Goal: Task Accomplishment & Management: Use online tool/utility

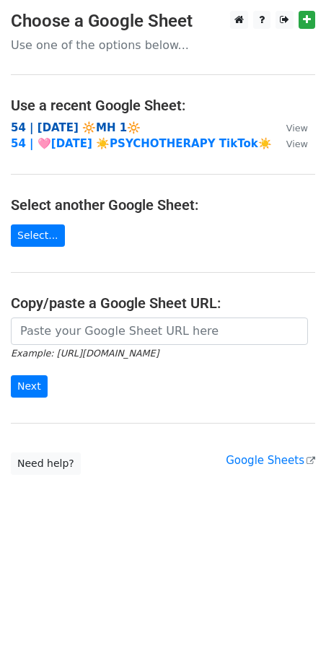
click at [74, 122] on strong "54 | [DATE] 🔆MH 1🔆" at bounding box center [76, 127] width 130 height 13
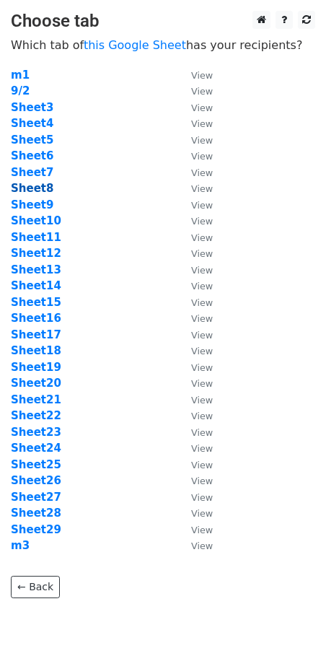
click at [41, 188] on strong "Sheet8" at bounding box center [32, 188] width 43 height 13
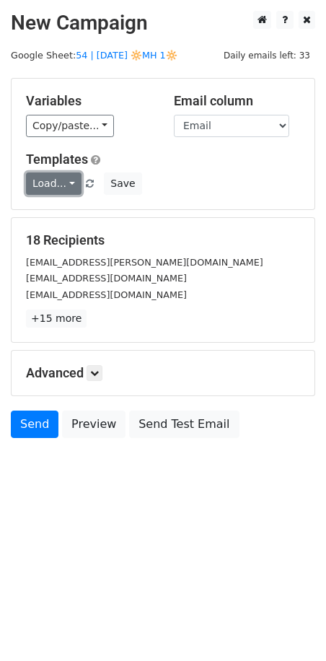
click at [49, 182] on link "Load..." at bounding box center [54, 183] width 56 height 22
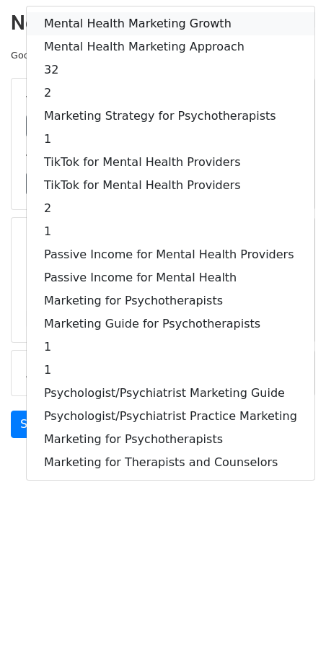
click at [107, 20] on link "Mental Health Marketing Growth" at bounding box center [171, 23] width 288 height 23
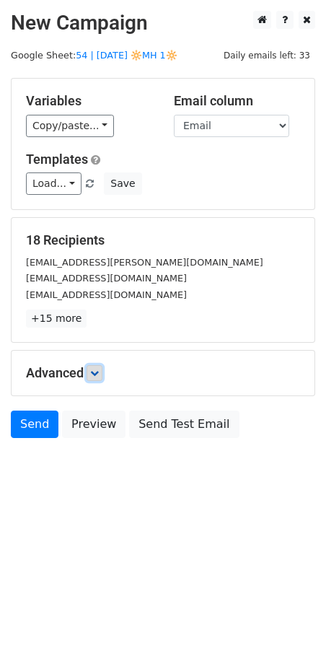
click at [97, 366] on link at bounding box center [95, 373] width 16 height 16
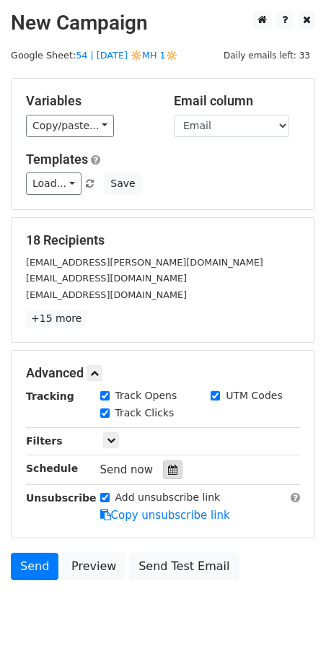
click at [168, 467] on icon at bounding box center [172, 470] width 9 height 10
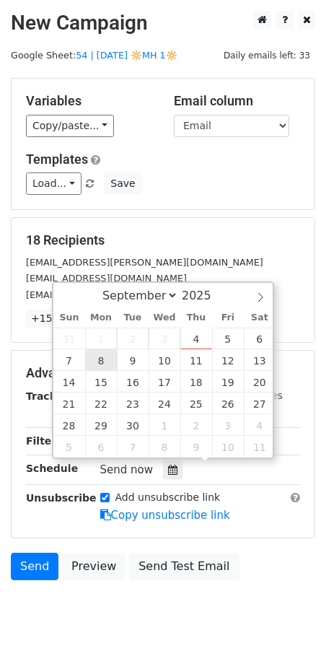
type input "2025-09-08 12:00"
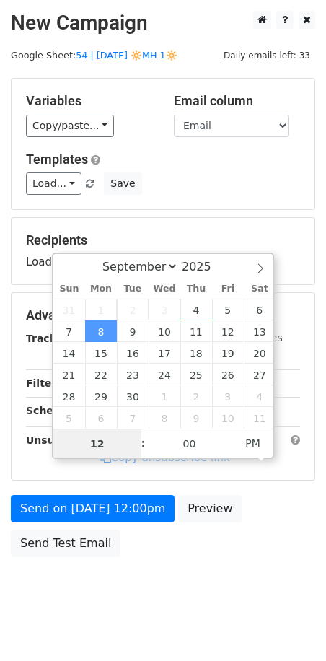
drag, startPoint x: 107, startPoint y: 357, endPoint x: 102, endPoint y: 467, distance: 110.5
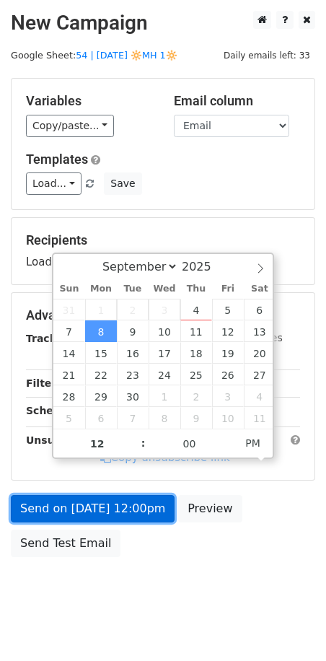
click at [102, 506] on link "Send on Sep 8 at 12:00pm" at bounding box center [93, 508] width 164 height 27
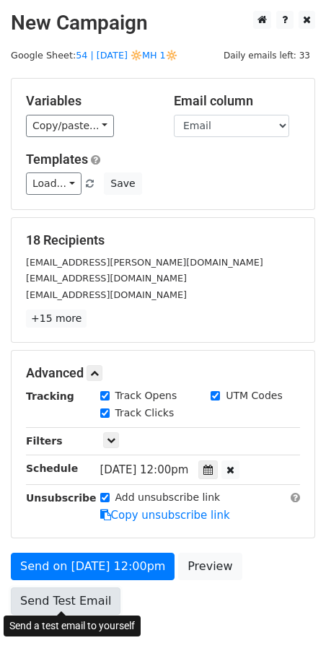
click at [80, 598] on link "Send Test Email" at bounding box center [66, 600] width 110 height 27
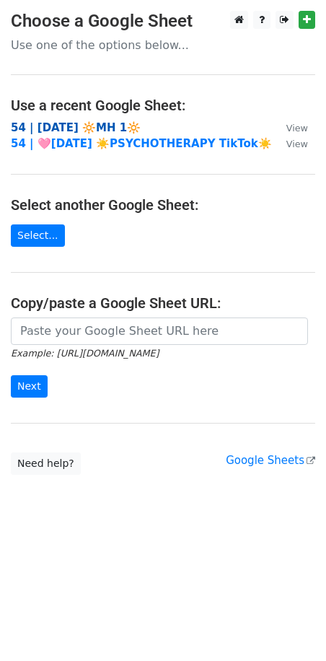
click at [62, 121] on strong "54 | [DATE] 🔆MH 1🔆" at bounding box center [76, 127] width 130 height 13
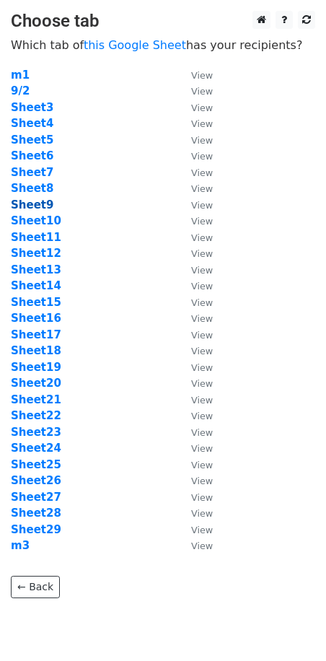
click at [38, 206] on strong "Sheet9" at bounding box center [32, 204] width 43 height 13
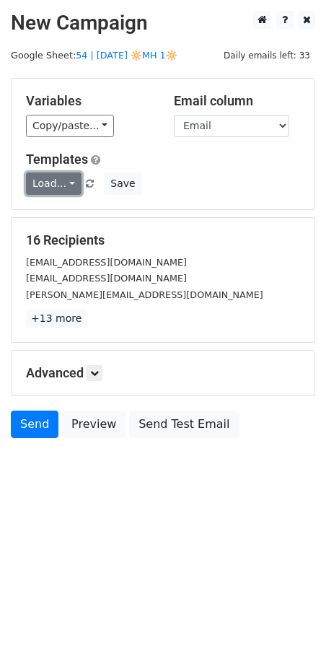
click at [53, 185] on link "Load..." at bounding box center [54, 183] width 56 height 22
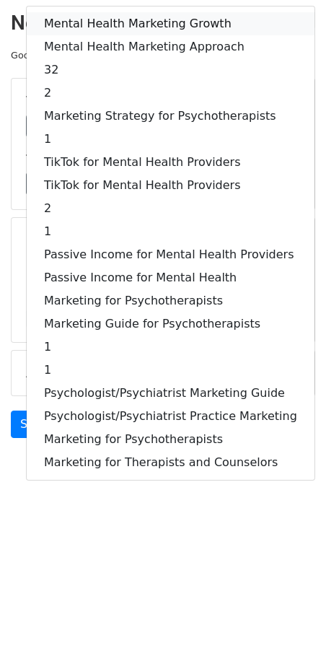
click at [98, 27] on link "Mental Health Marketing Growth" at bounding box center [171, 23] width 288 height 23
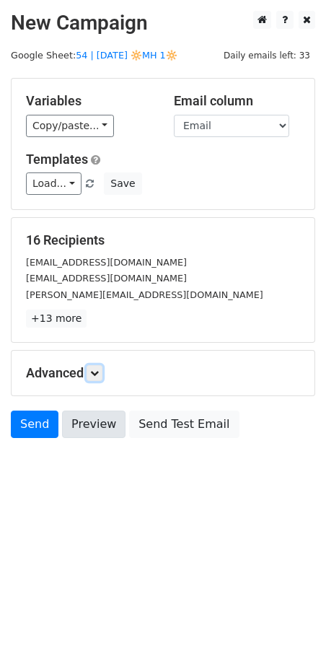
drag, startPoint x: 94, startPoint y: 373, endPoint x: 102, endPoint y: 421, distance: 48.3
click at [94, 374] on icon at bounding box center [94, 373] width 9 height 9
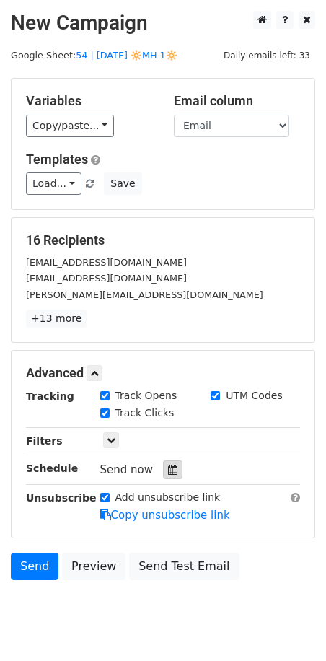
click at [168, 470] on icon at bounding box center [172, 470] width 9 height 10
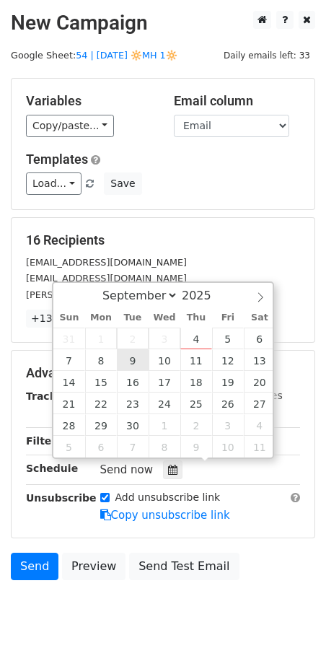
type input "2025-09-09 12:00"
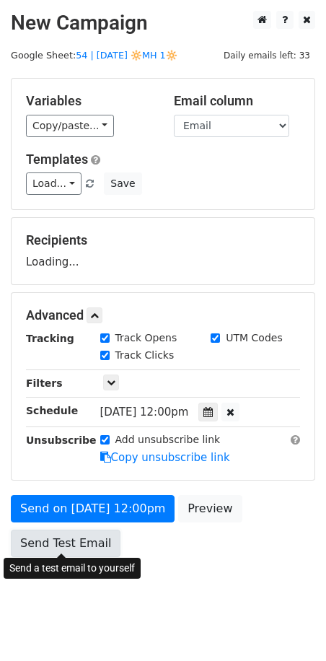
click at [81, 540] on link "Send Test Email" at bounding box center [66, 542] width 110 height 27
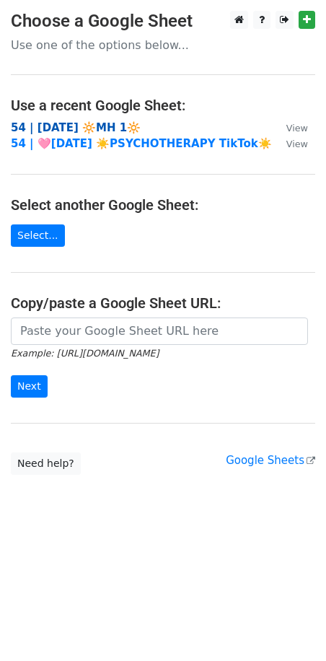
click at [98, 123] on strong "54 | [DATE] 🔆MH 1🔆" at bounding box center [76, 127] width 130 height 13
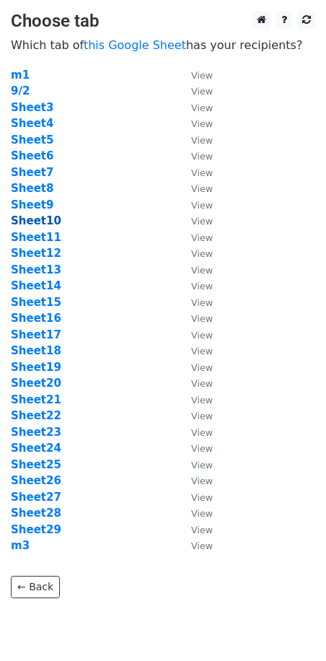
click at [35, 226] on strong "Sheet10" at bounding box center [36, 220] width 50 height 13
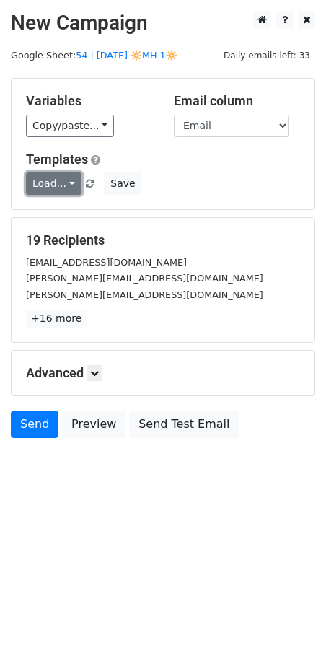
click at [45, 179] on link "Load..." at bounding box center [54, 183] width 56 height 22
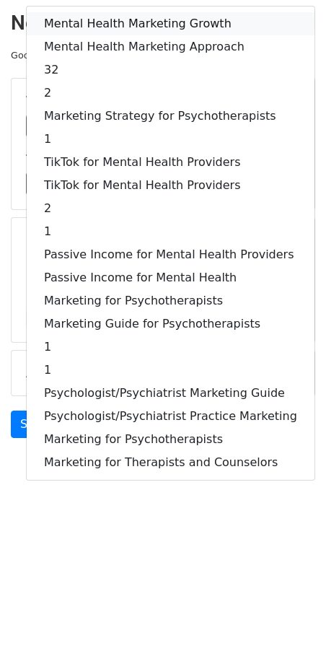
click at [84, 20] on link "Mental Health Marketing Growth" at bounding box center [171, 23] width 288 height 23
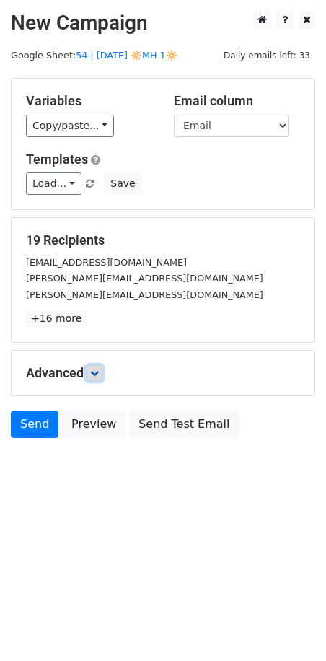
click at [99, 372] on icon at bounding box center [94, 373] width 9 height 9
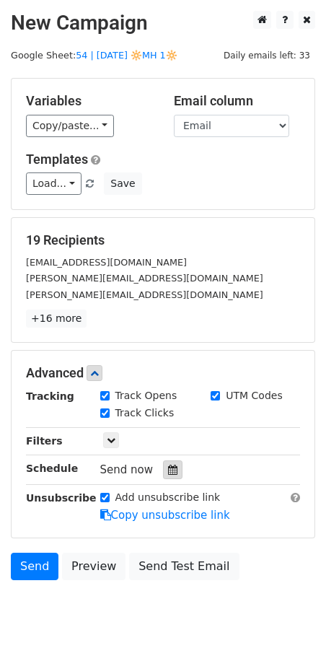
click at [168, 468] on icon at bounding box center [172, 470] width 9 height 10
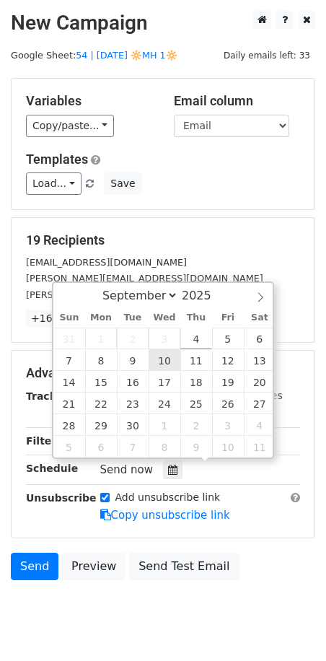
type input "2025-09-10 12:00"
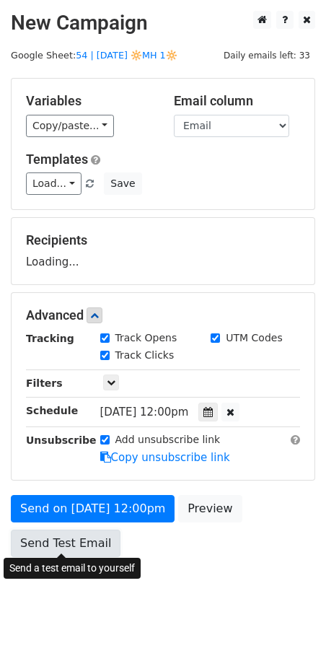
click at [71, 532] on form "Variables Copy/paste... {{Name}} {{Email}} Email column Name Email Templates Lo…" at bounding box center [163, 321] width 304 height 486
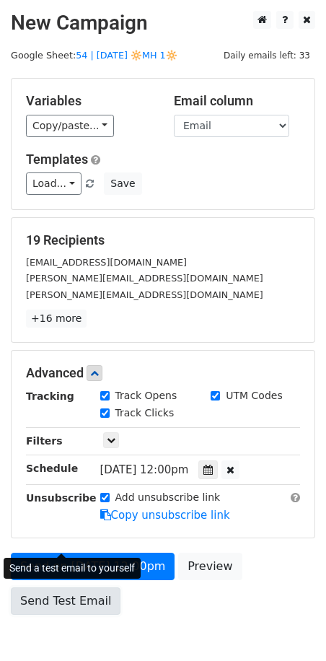
click at [33, 593] on link "Send Test Email" at bounding box center [66, 600] width 110 height 27
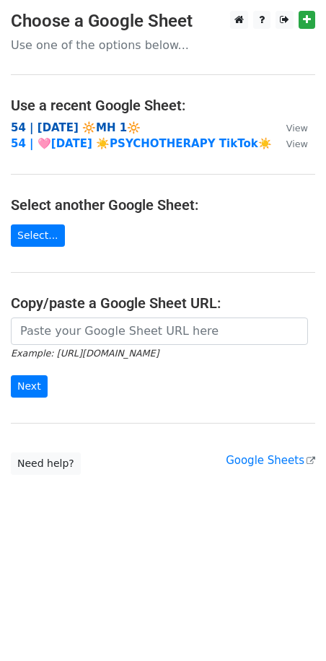
click at [85, 127] on strong "54 | SEP 1 2025 🔆MH 1🔆" at bounding box center [76, 127] width 130 height 13
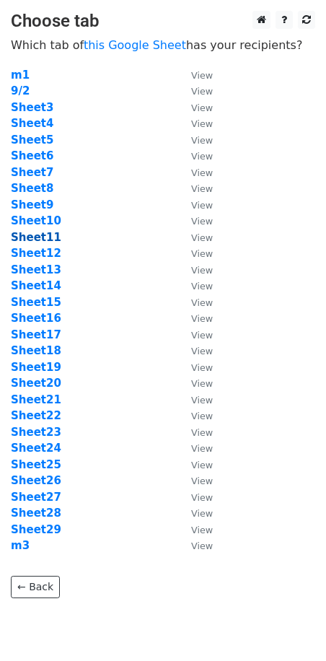
click at [49, 237] on strong "Sheet11" at bounding box center [36, 237] width 50 height 13
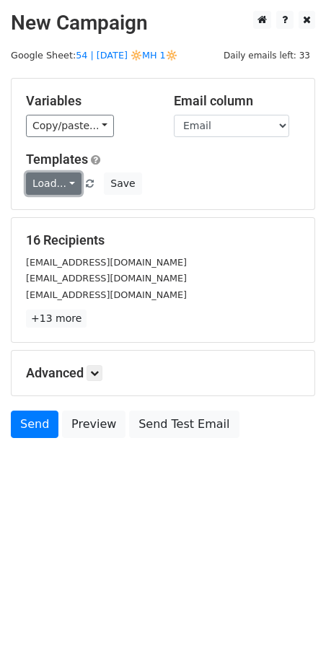
click at [57, 184] on link "Load..." at bounding box center [54, 183] width 56 height 22
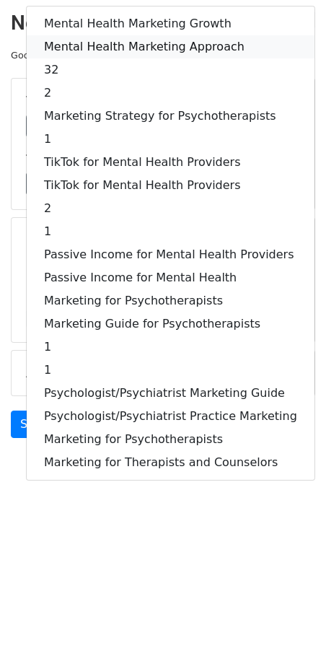
click at [112, 44] on link "Mental Health Marketing Approach" at bounding box center [171, 46] width 288 height 23
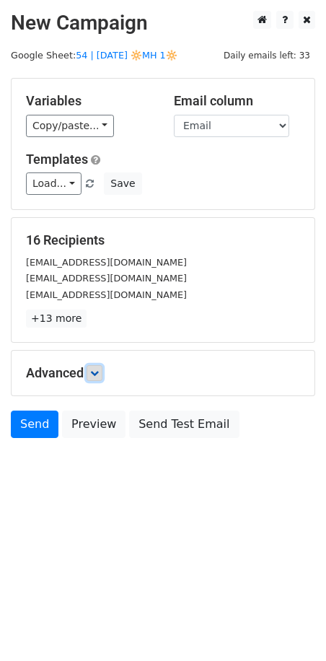
click at [99, 373] on icon at bounding box center [94, 373] width 9 height 9
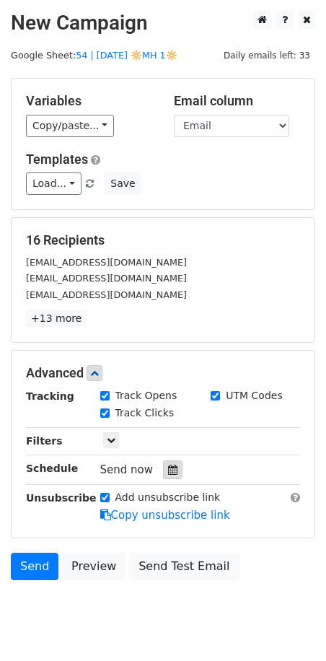
click at [172, 468] on div at bounding box center [172, 469] width 19 height 19
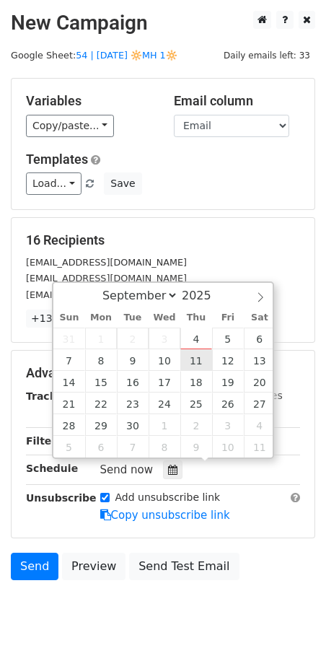
type input "2025-09-11 12:00"
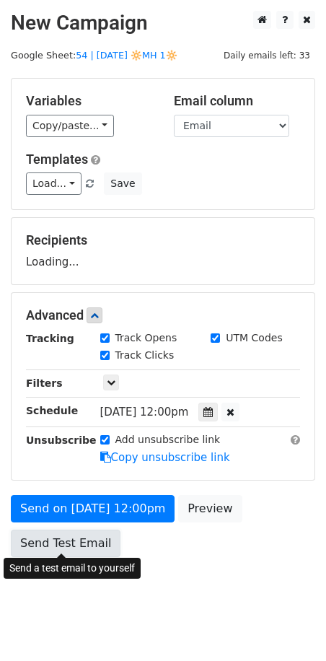
click at [84, 542] on link "Send Test Email" at bounding box center [66, 542] width 110 height 27
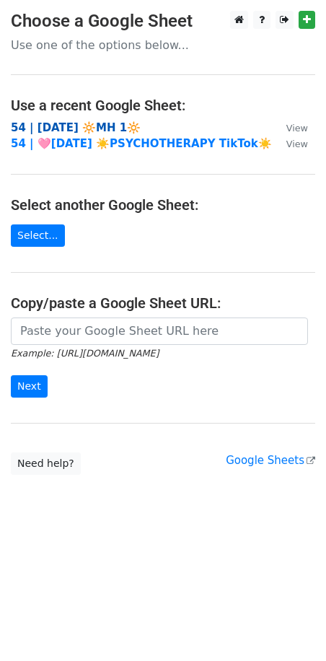
click at [77, 126] on strong "54 | [DATE] 🔆MH 1🔆" at bounding box center [76, 127] width 130 height 13
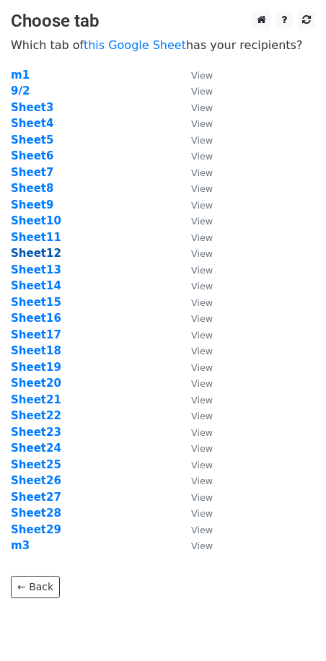
click at [40, 255] on strong "Sheet12" at bounding box center [36, 253] width 50 height 13
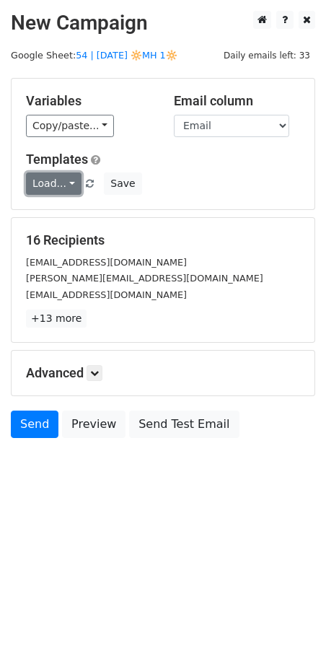
click at [57, 193] on link "Load..." at bounding box center [54, 183] width 56 height 22
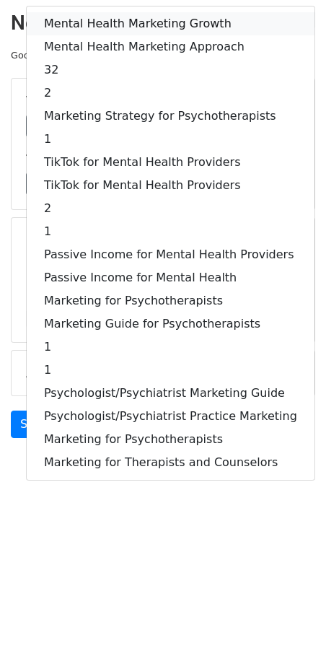
click at [110, 25] on link "Mental Health Marketing Growth" at bounding box center [171, 23] width 288 height 23
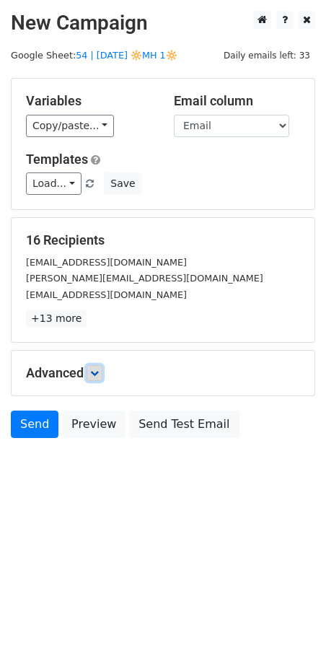
click at [96, 374] on icon at bounding box center [94, 373] width 9 height 9
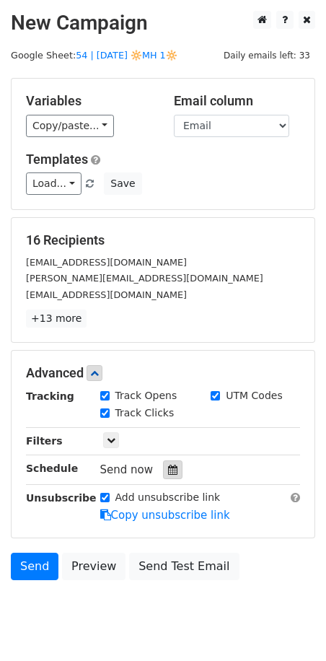
click at [170, 466] on icon at bounding box center [172, 470] width 9 height 10
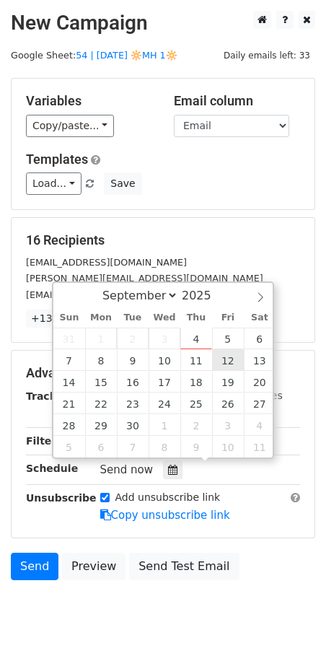
type input "[DATE] 12:00"
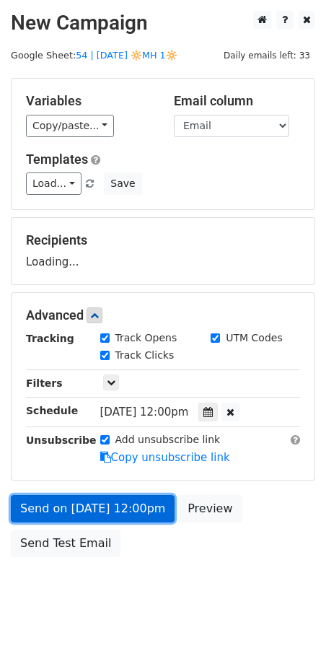
click at [132, 518] on link "Send on [DATE] 12:00pm" at bounding box center [93, 508] width 164 height 27
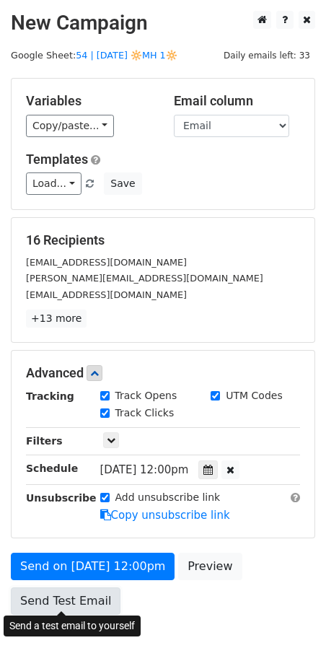
click at [96, 604] on link "Send Test Email" at bounding box center [66, 600] width 110 height 27
